Goal: Information Seeking & Learning: Learn about a topic

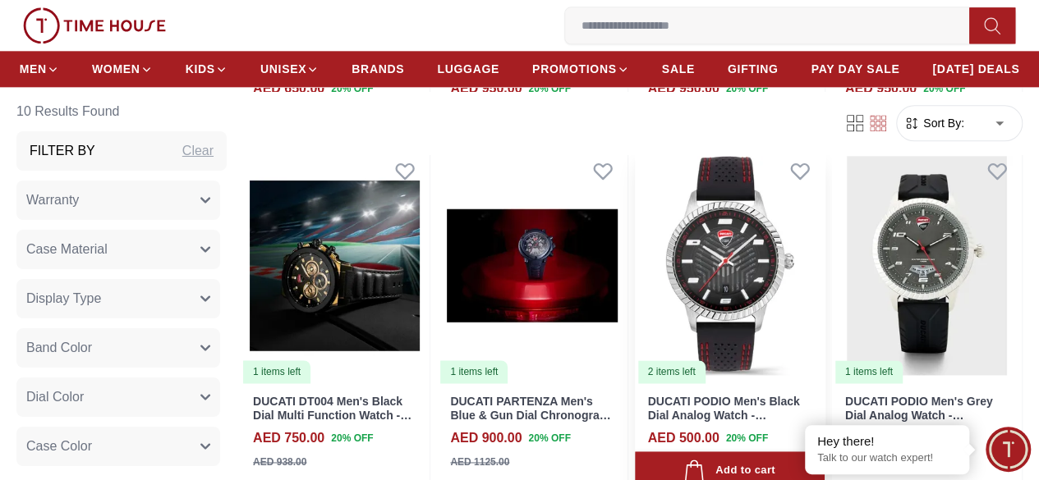
scroll to position [739, 0]
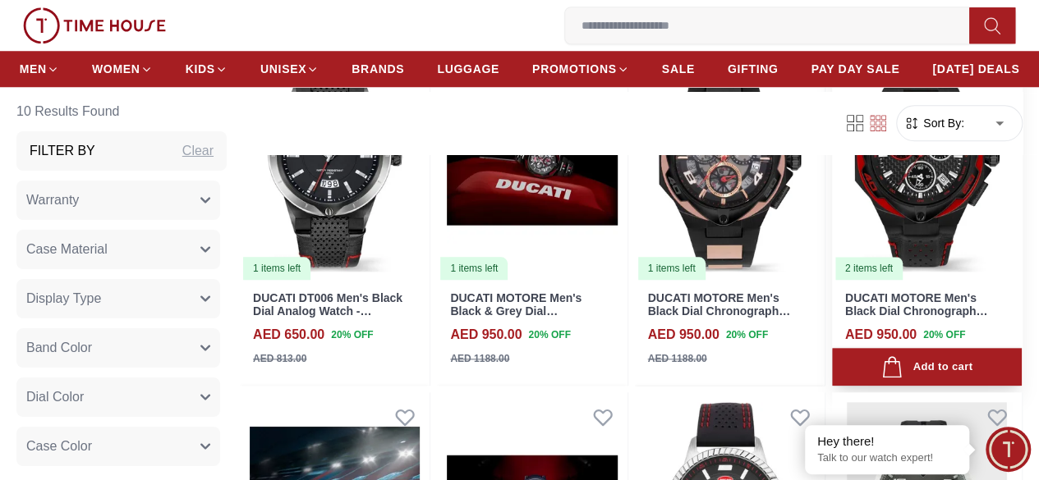
click at [930, 168] on img at bounding box center [927, 162] width 190 height 239
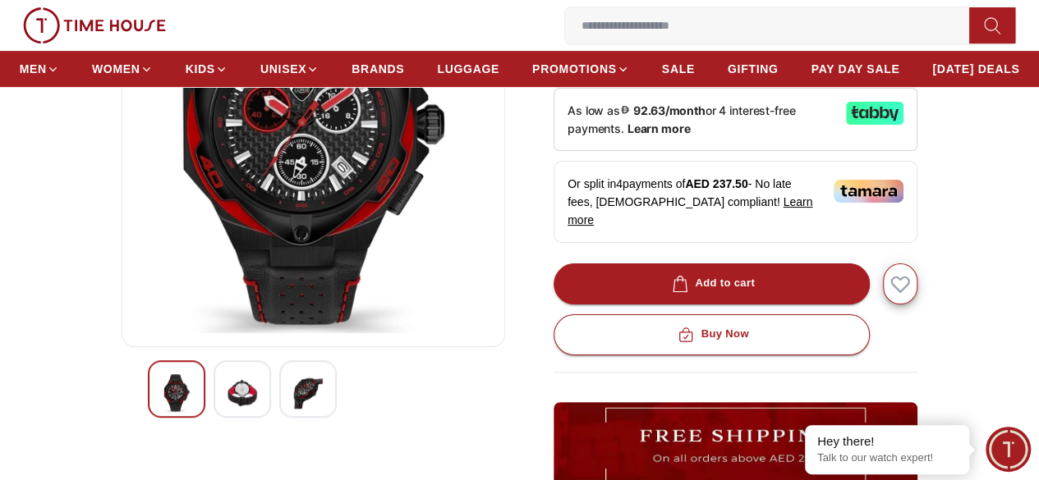
scroll to position [246, 0]
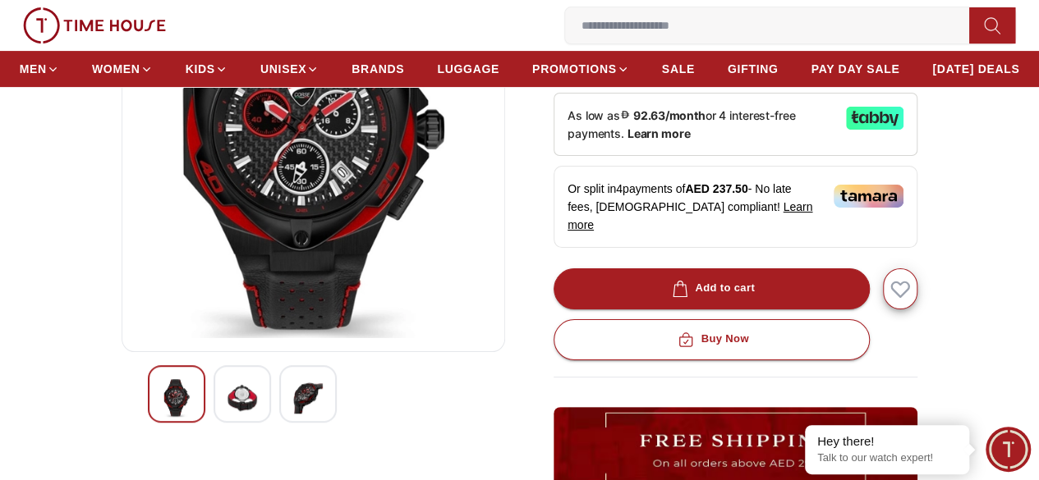
click at [293, 417] on img at bounding box center [308, 398] width 30 height 38
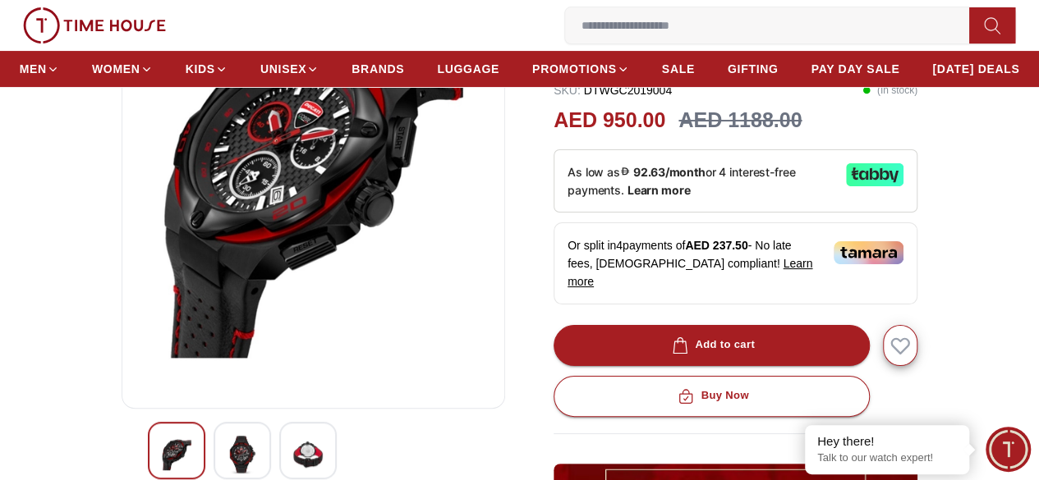
scroll to position [164, 0]
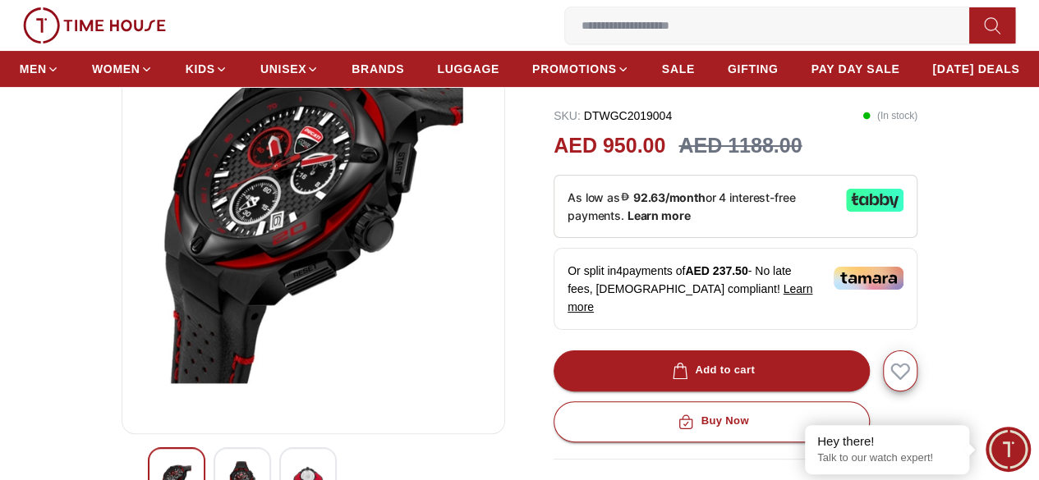
click at [319, 267] on img at bounding box center [313, 223] width 356 height 394
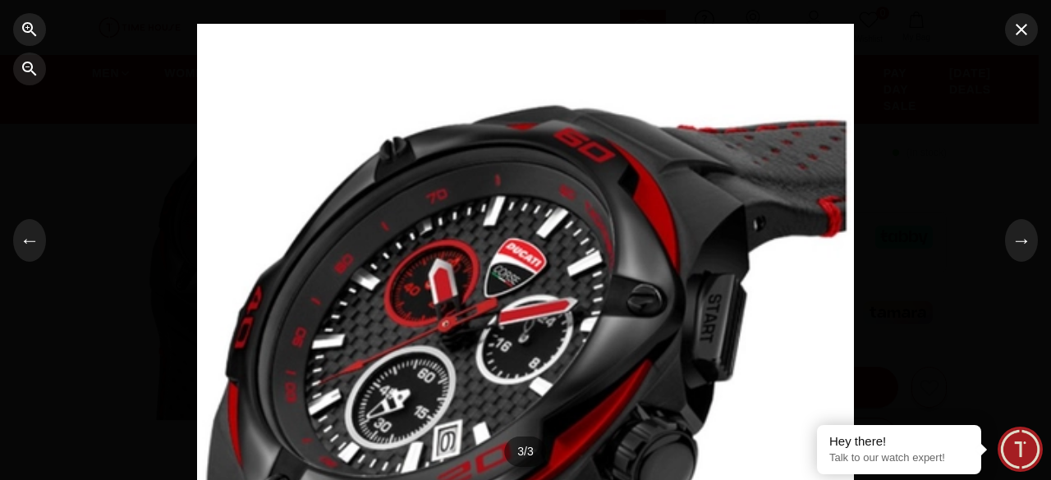
click at [467, 264] on div at bounding box center [525, 240] width 657 height 433
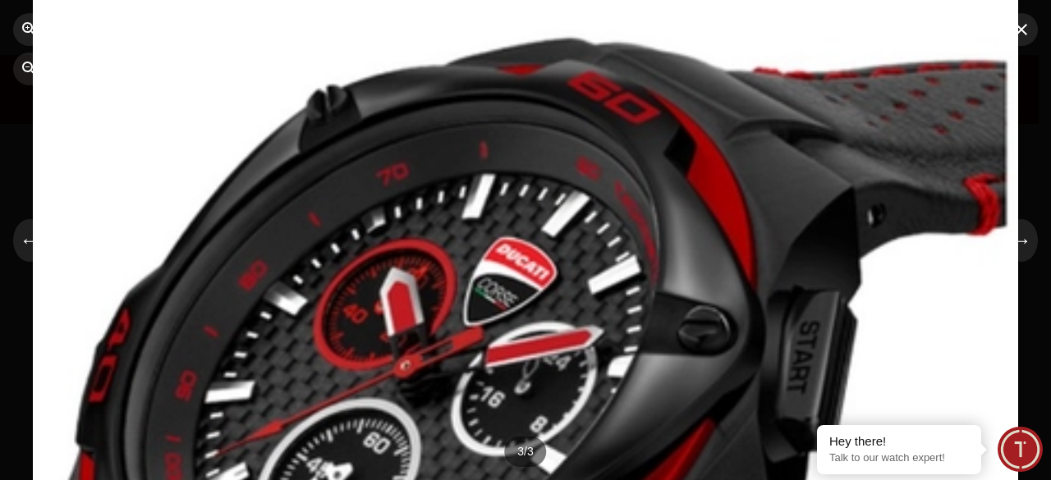
click at [467, 264] on div at bounding box center [525, 240] width 985 height 649
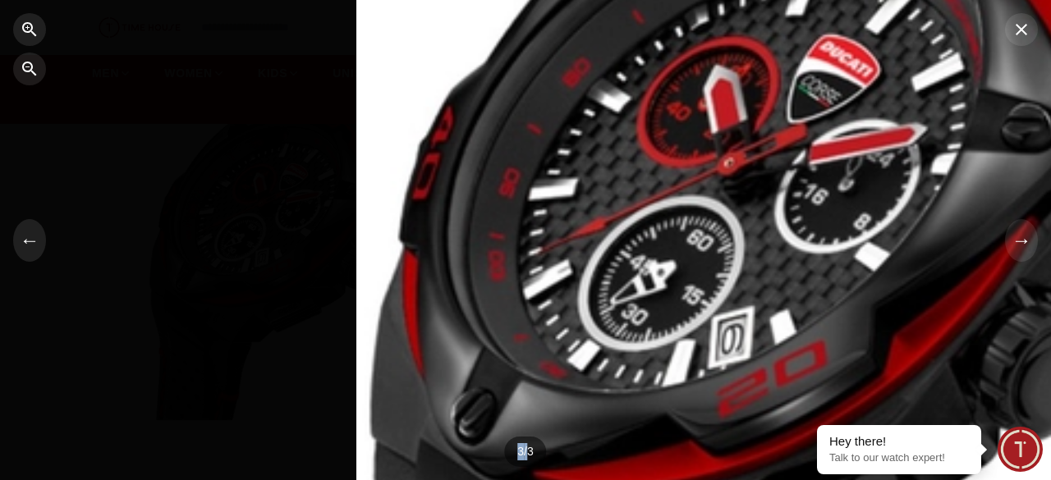
click at [846, 57] on div at bounding box center [848, 37] width 985 height 649
click at [1015, 30] on icon "button" at bounding box center [1022, 30] width 20 height 20
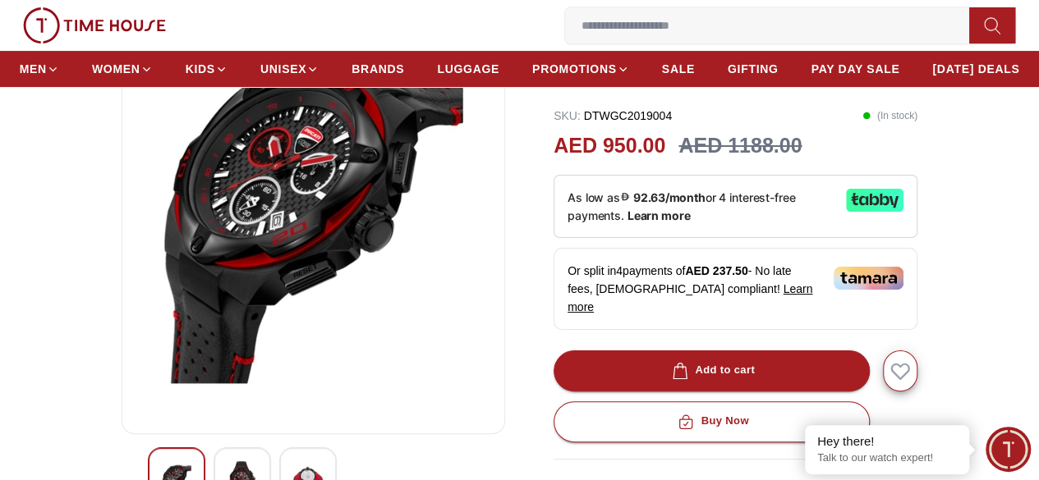
scroll to position [411, 0]
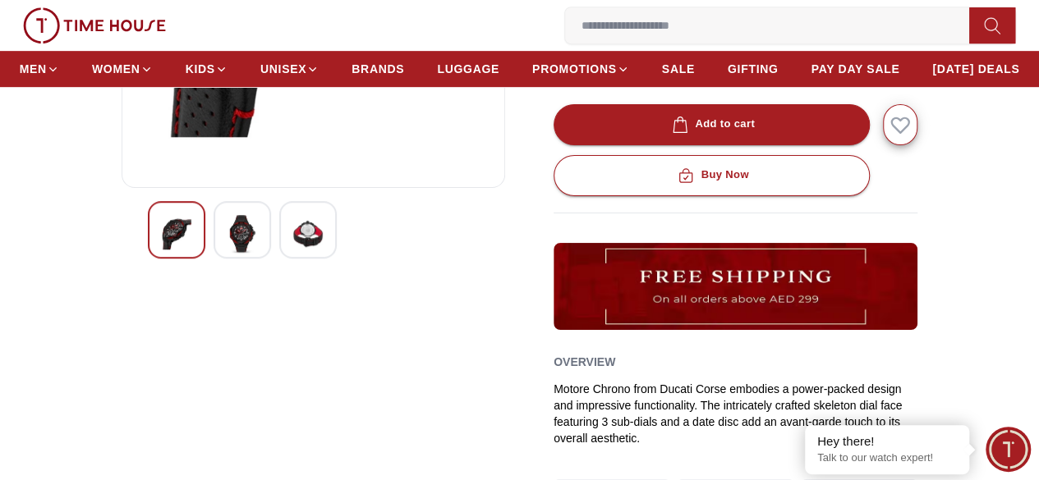
click at [227, 253] on img at bounding box center [242, 234] width 30 height 38
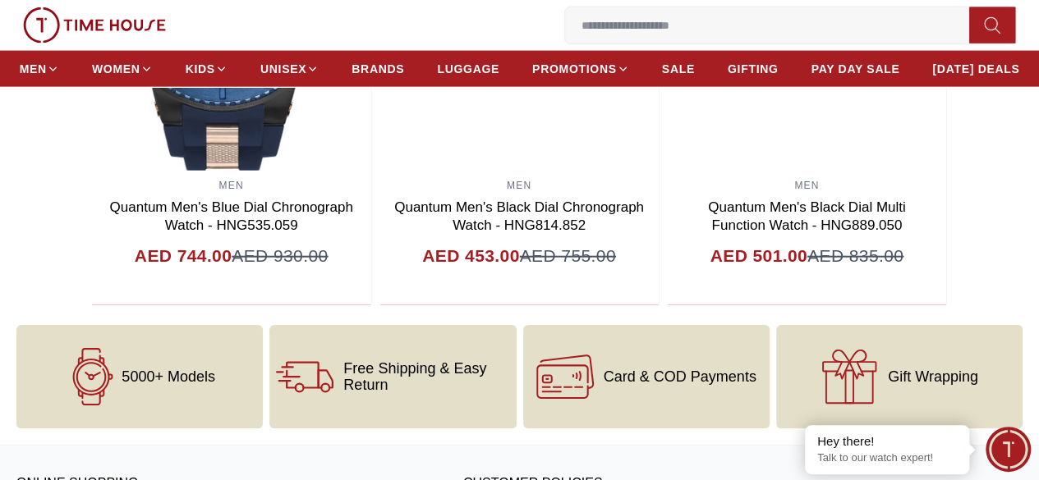
scroll to position [1889, 0]
